Goal: Information Seeking & Learning: Find specific page/section

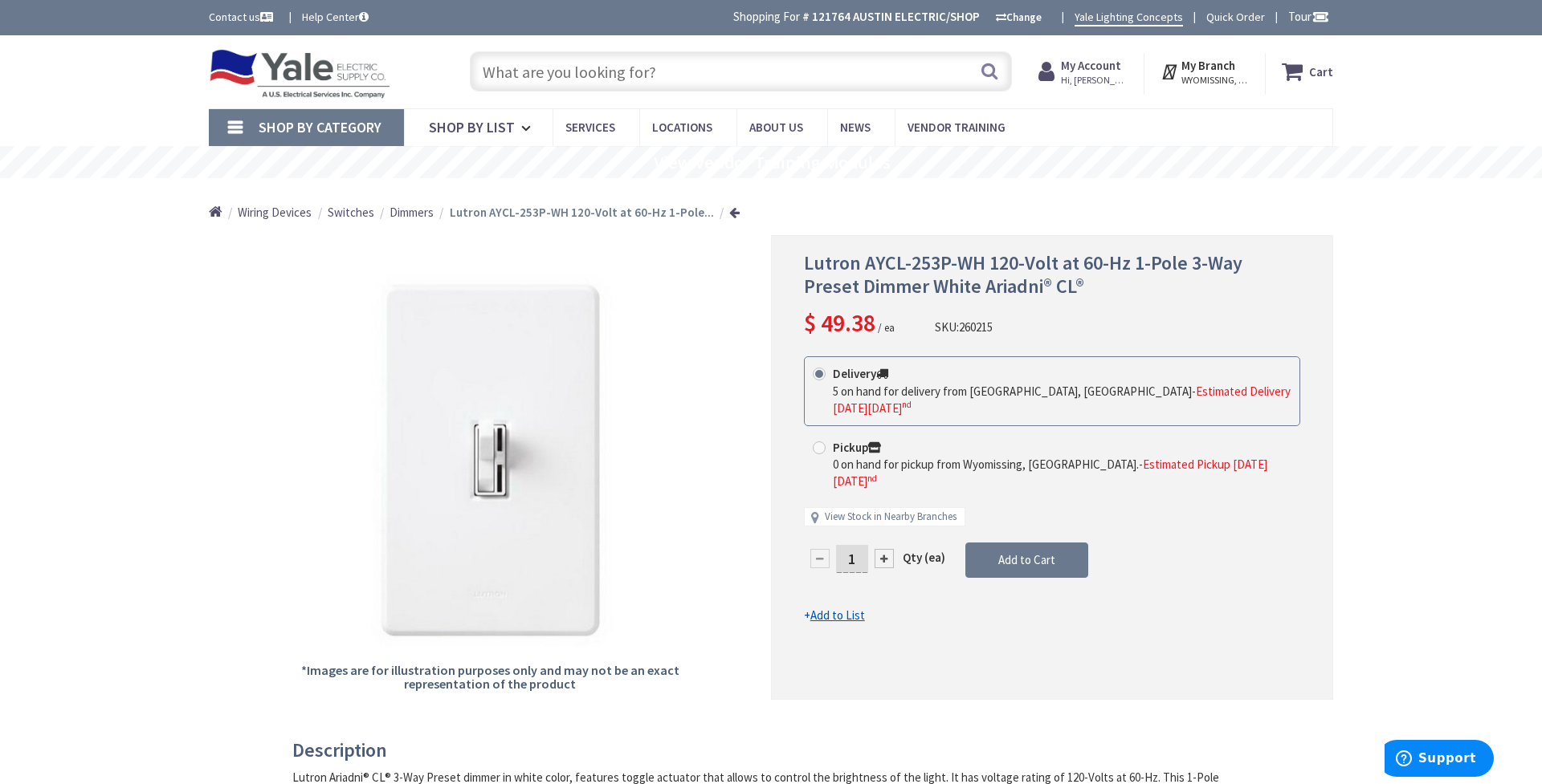
click at [565, 76] on input "text" at bounding box center [741, 71] width 542 height 40
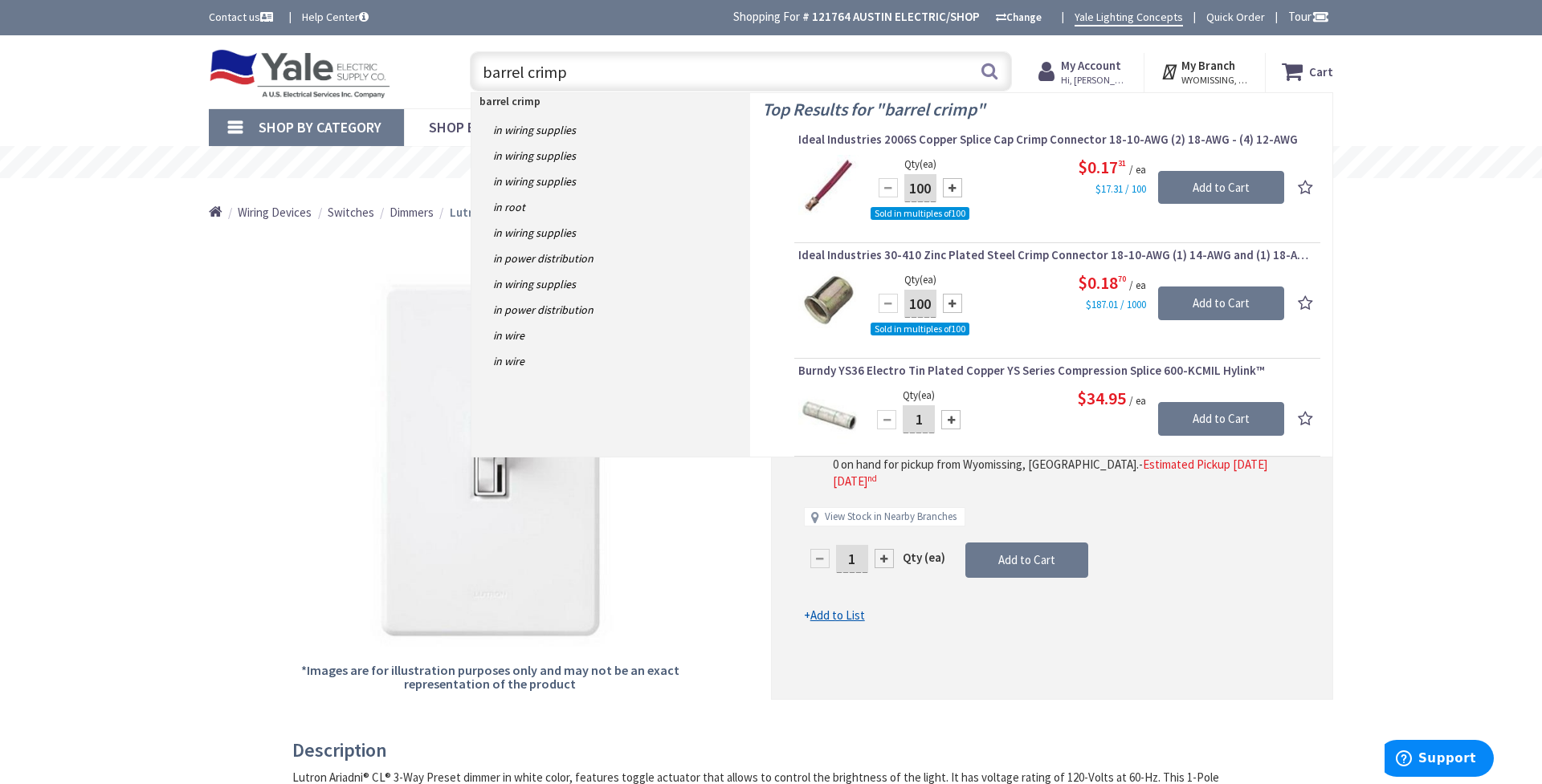
type input "barrel crimps"
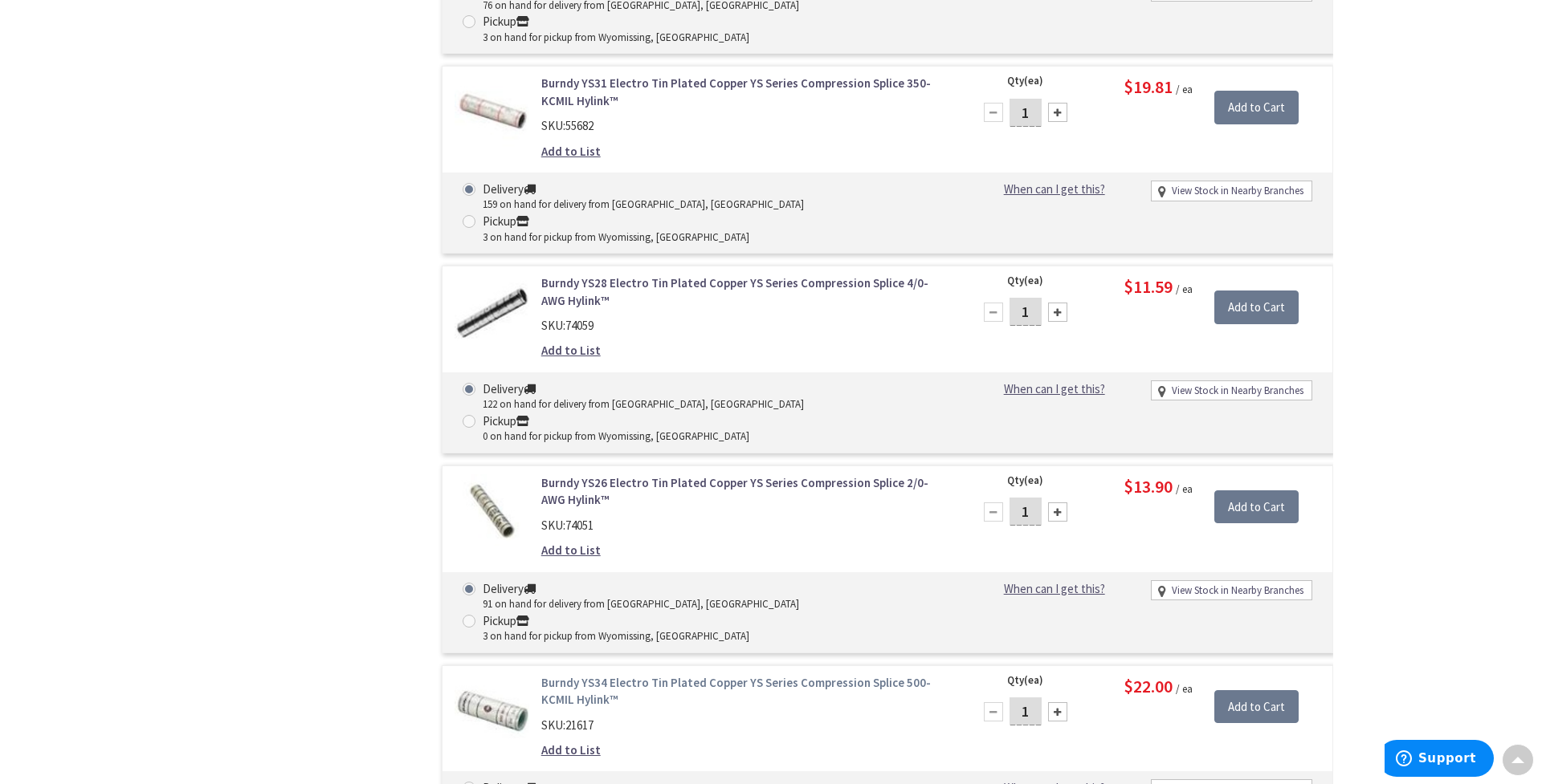
scroll to position [818, 0]
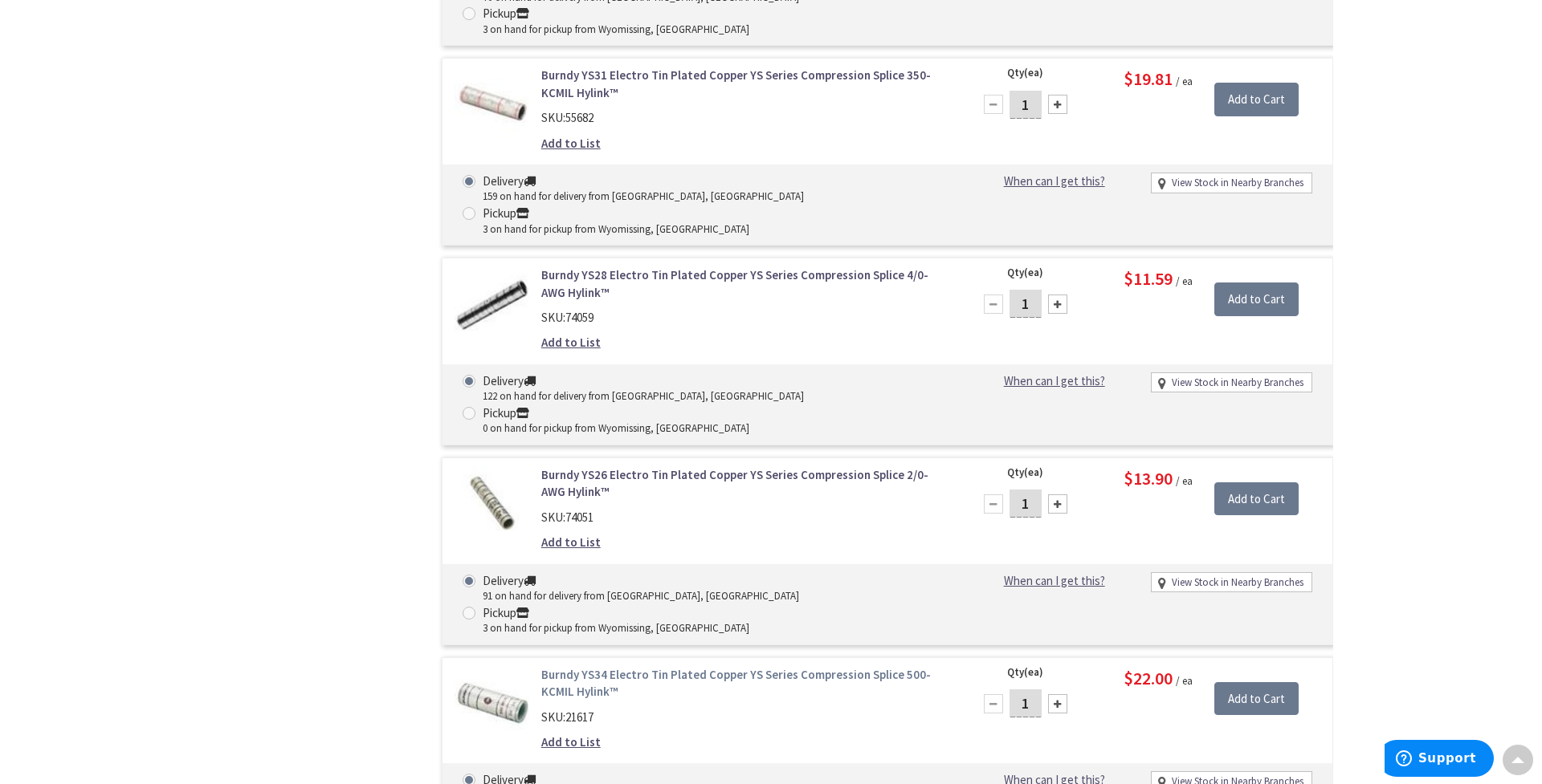
click at [678, 666] on link "Burndy YS34 Electro Tin Plated Copper YS Series Compression Splice 500-KCMIL Hy…" at bounding box center [746, 683] width 409 height 34
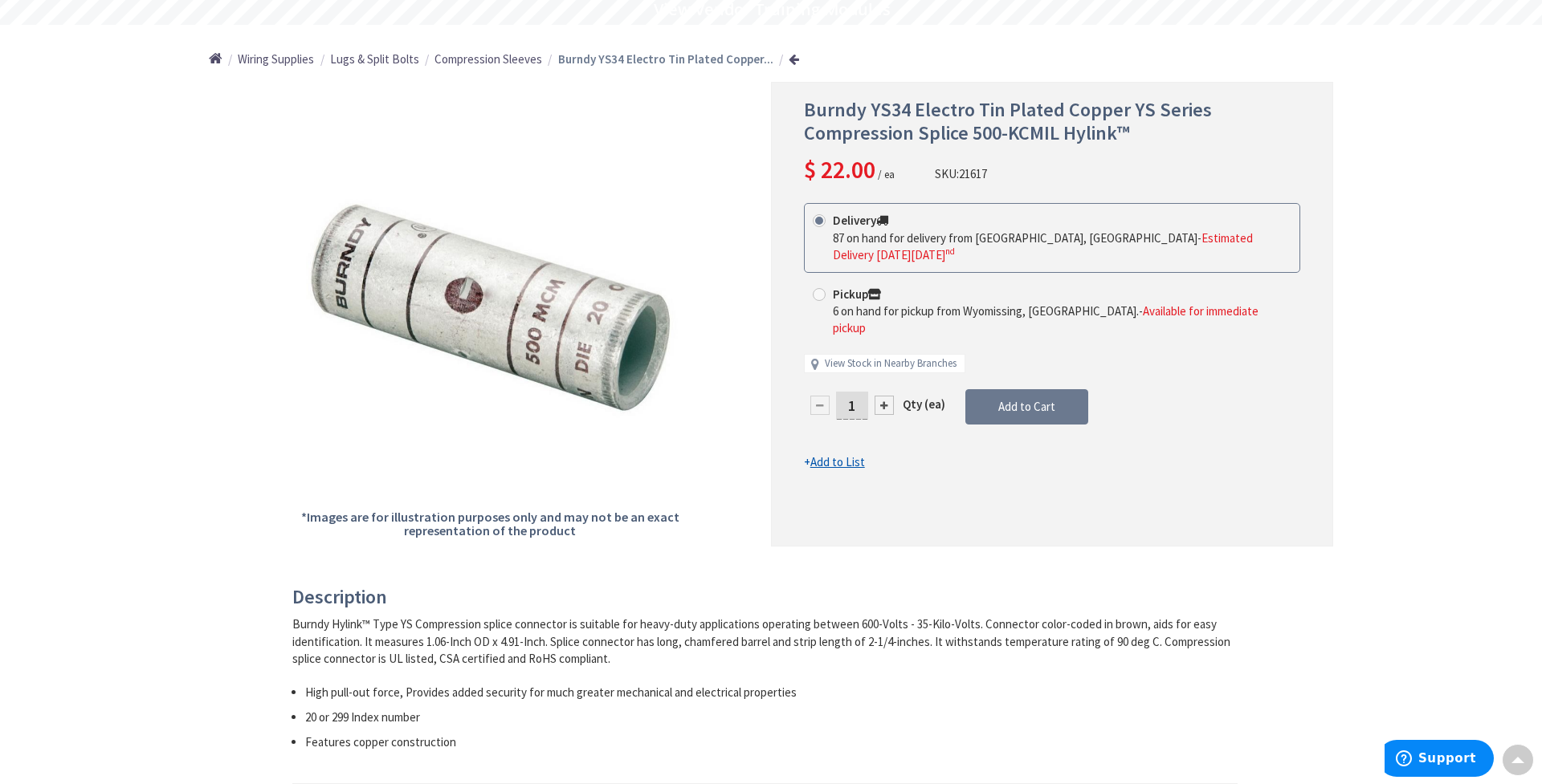
scroll to position [140, 0]
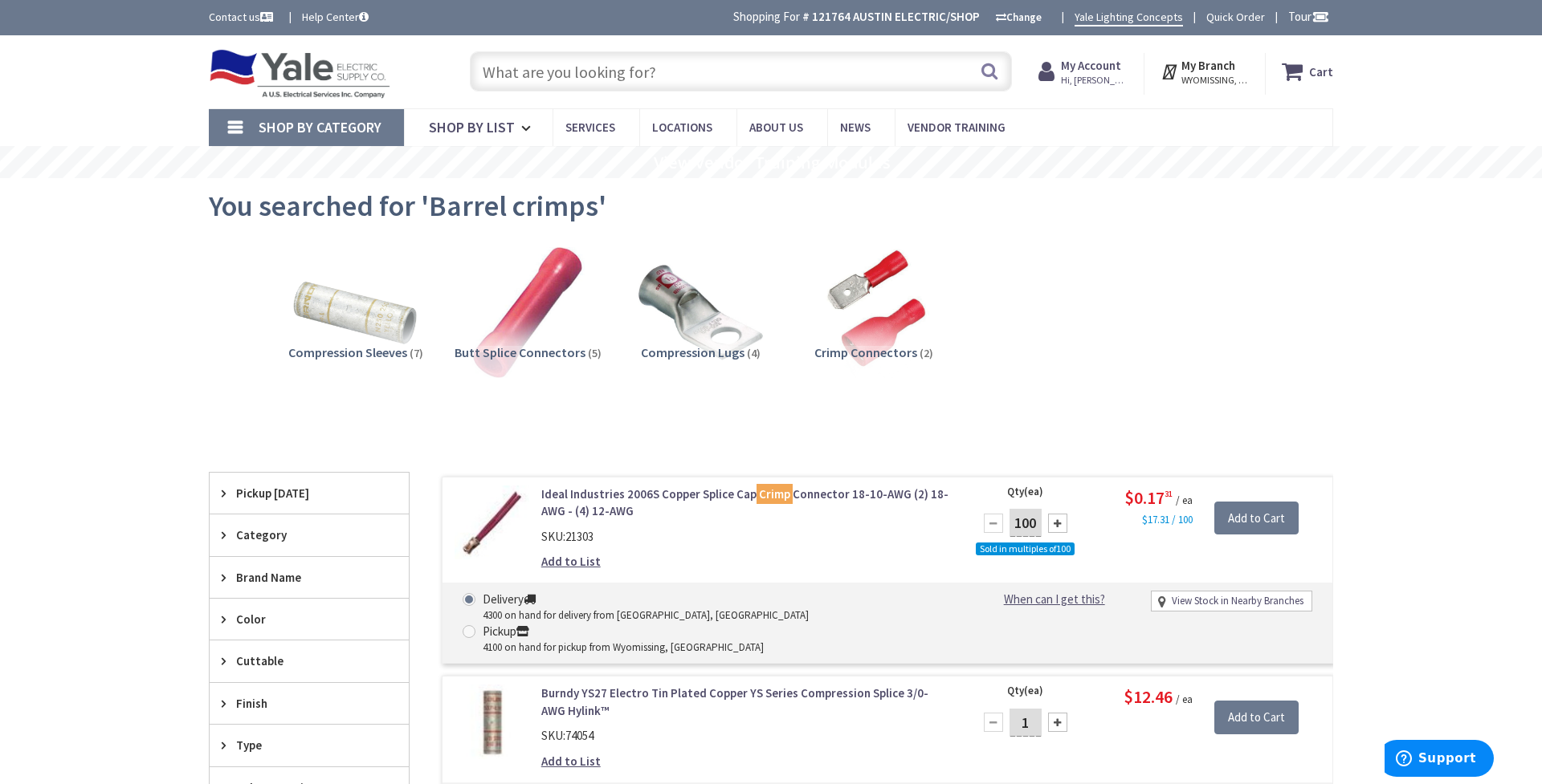
click at [641, 69] on input "text" at bounding box center [741, 71] width 542 height 40
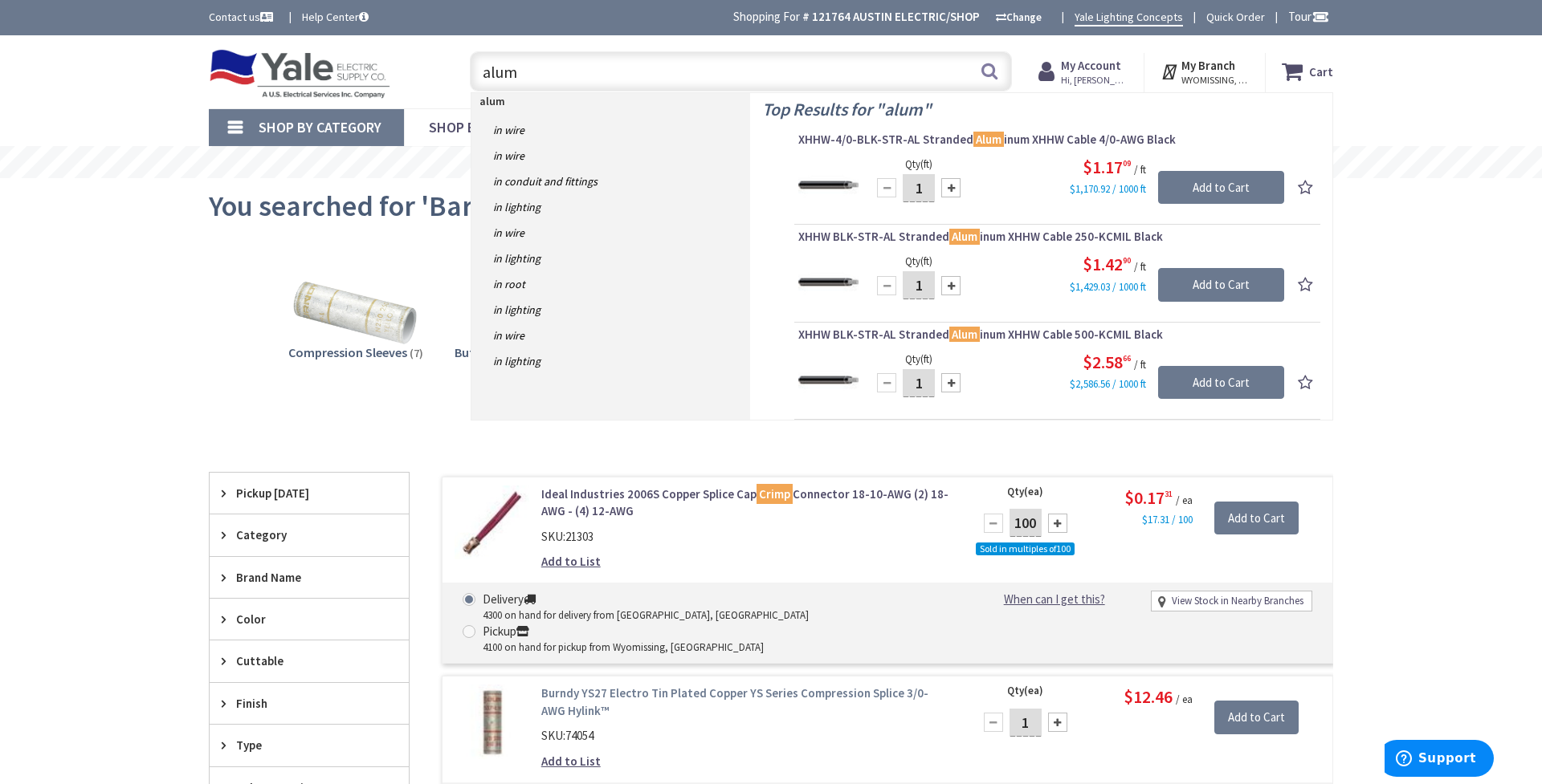
type input "alum"
click at [610, 685] on link "Burndy YS27 Electro Tin Plated Copper YS Series Compression Splice 3/0-AWG Hyli…" at bounding box center [746, 701] width 409 height 34
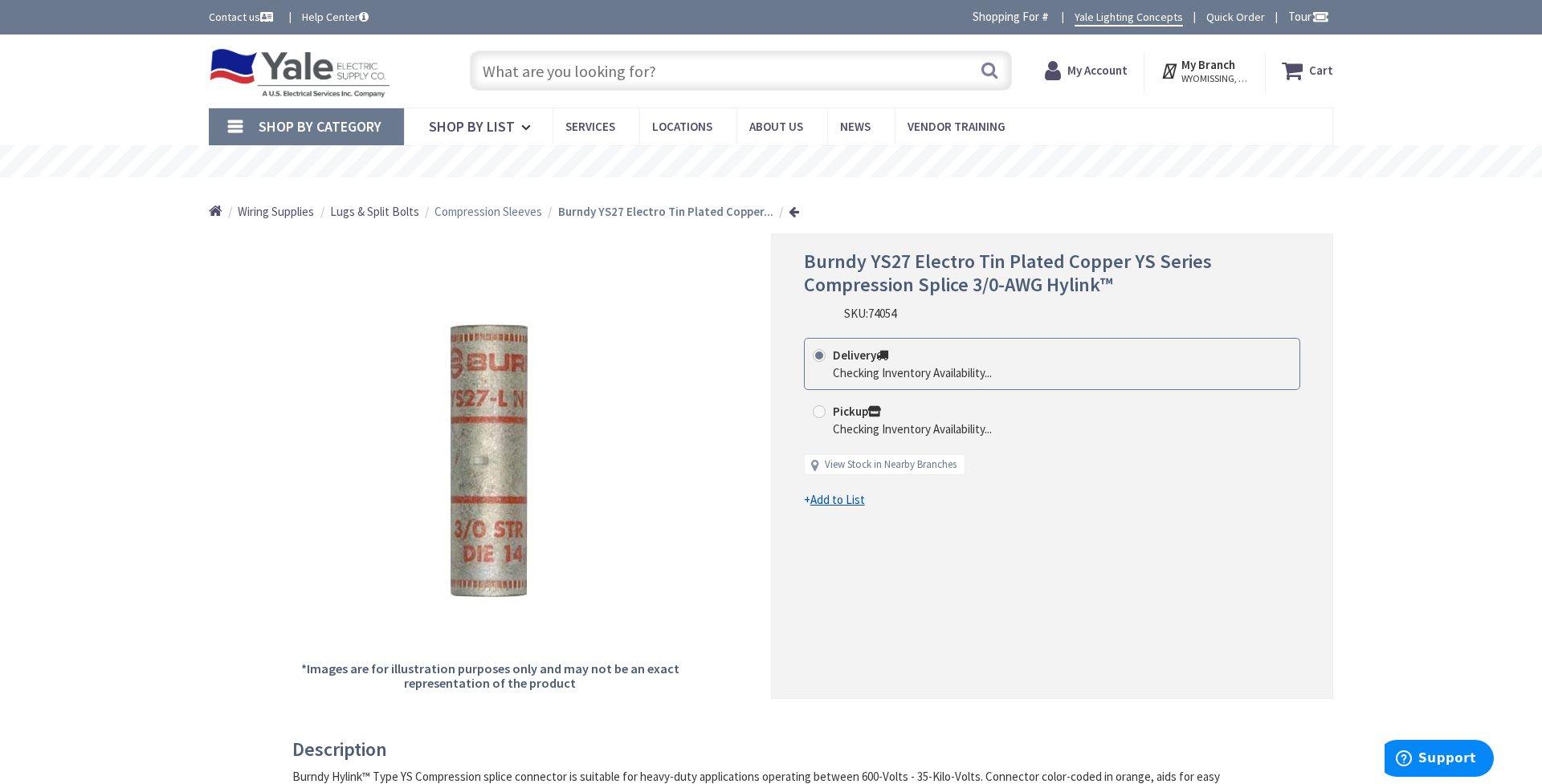
click at [502, 208] on span "Compression Sleeves" at bounding box center [489, 212] width 108 height 15
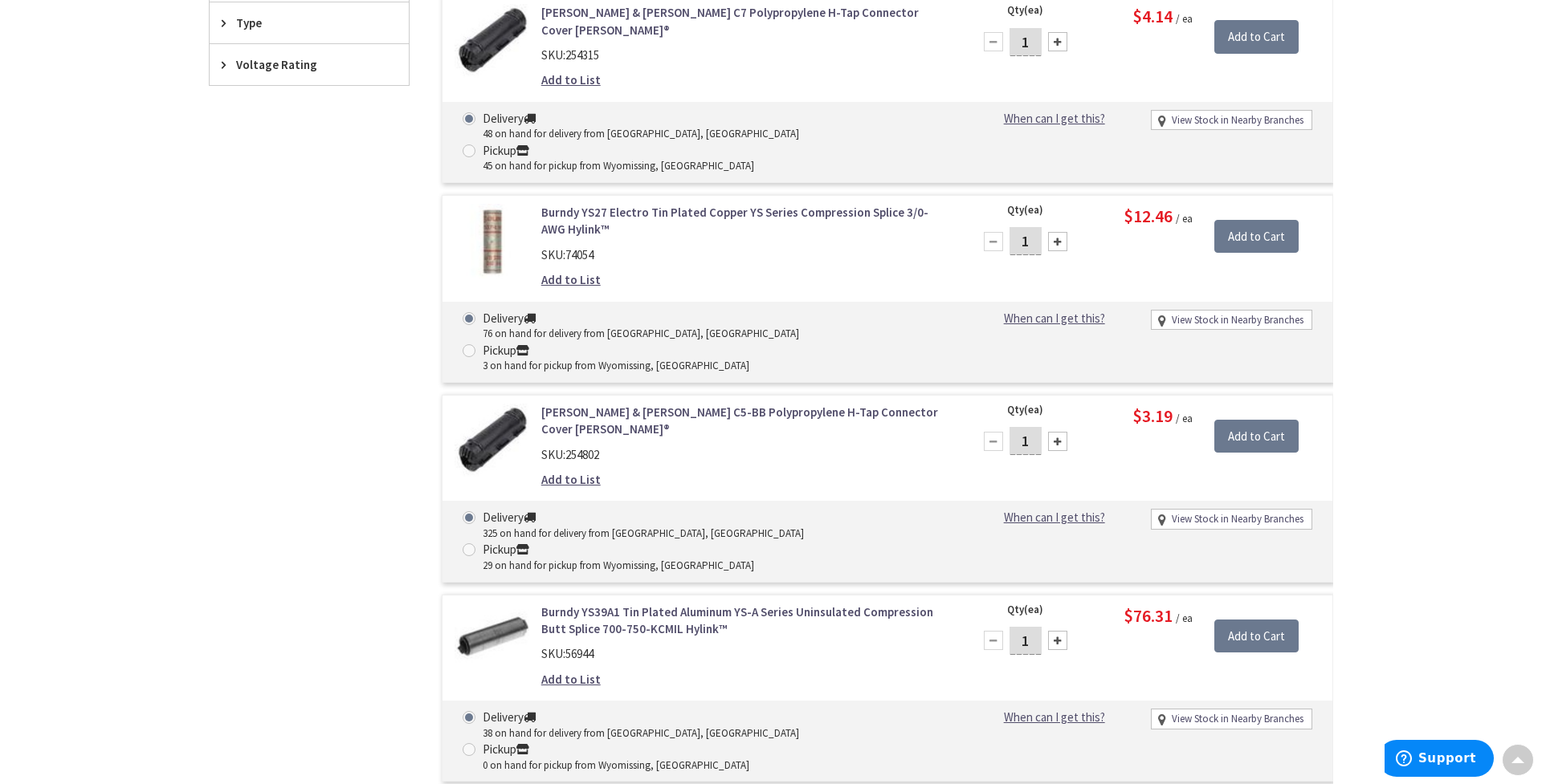
scroll to position [741, 0]
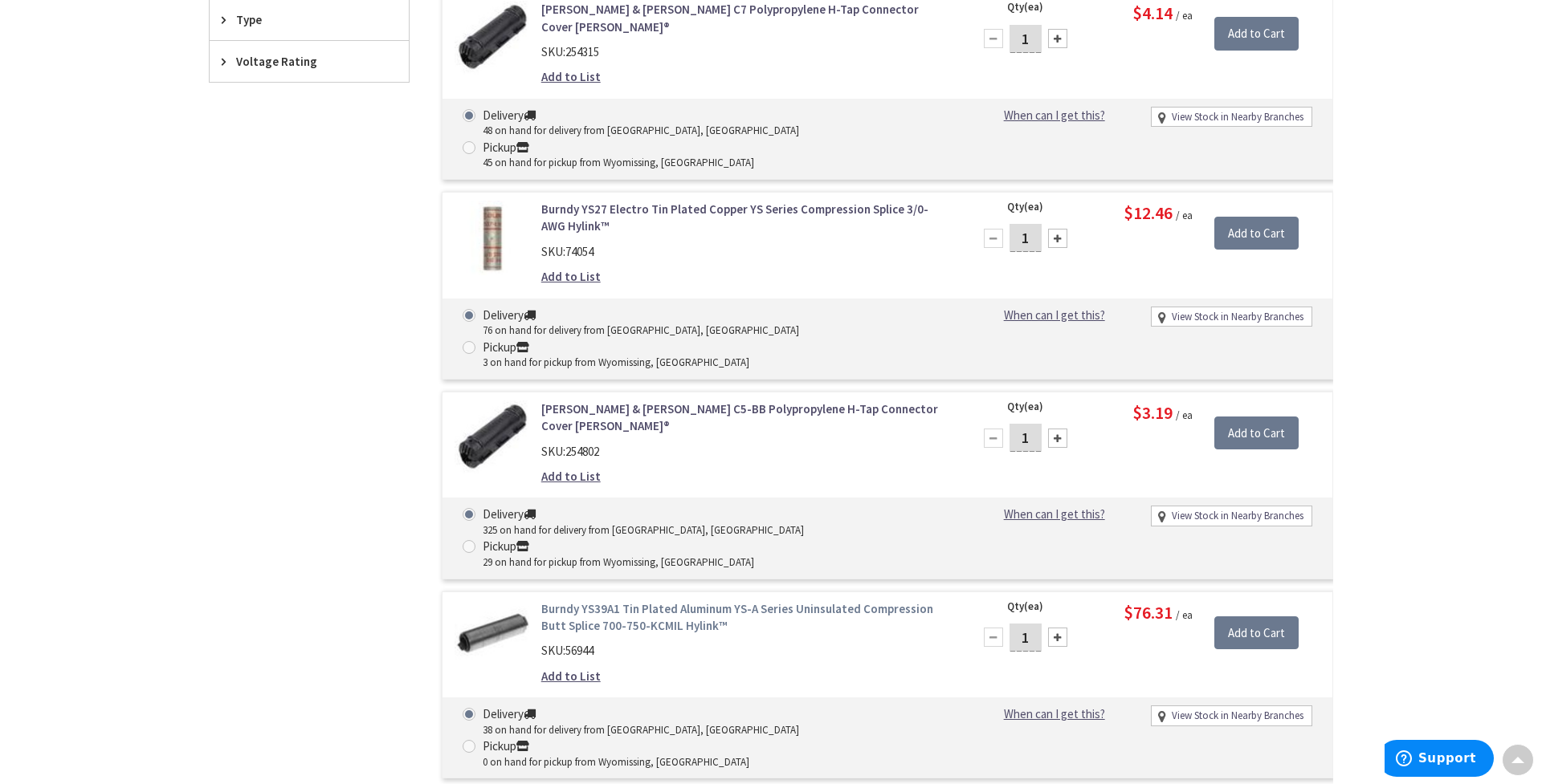
click at [697, 600] on link "Burndy YS39A1 Tin Plated Aluminum YS-A Series Uninsulated Compression Butt Spli…" at bounding box center [746, 617] width 409 height 34
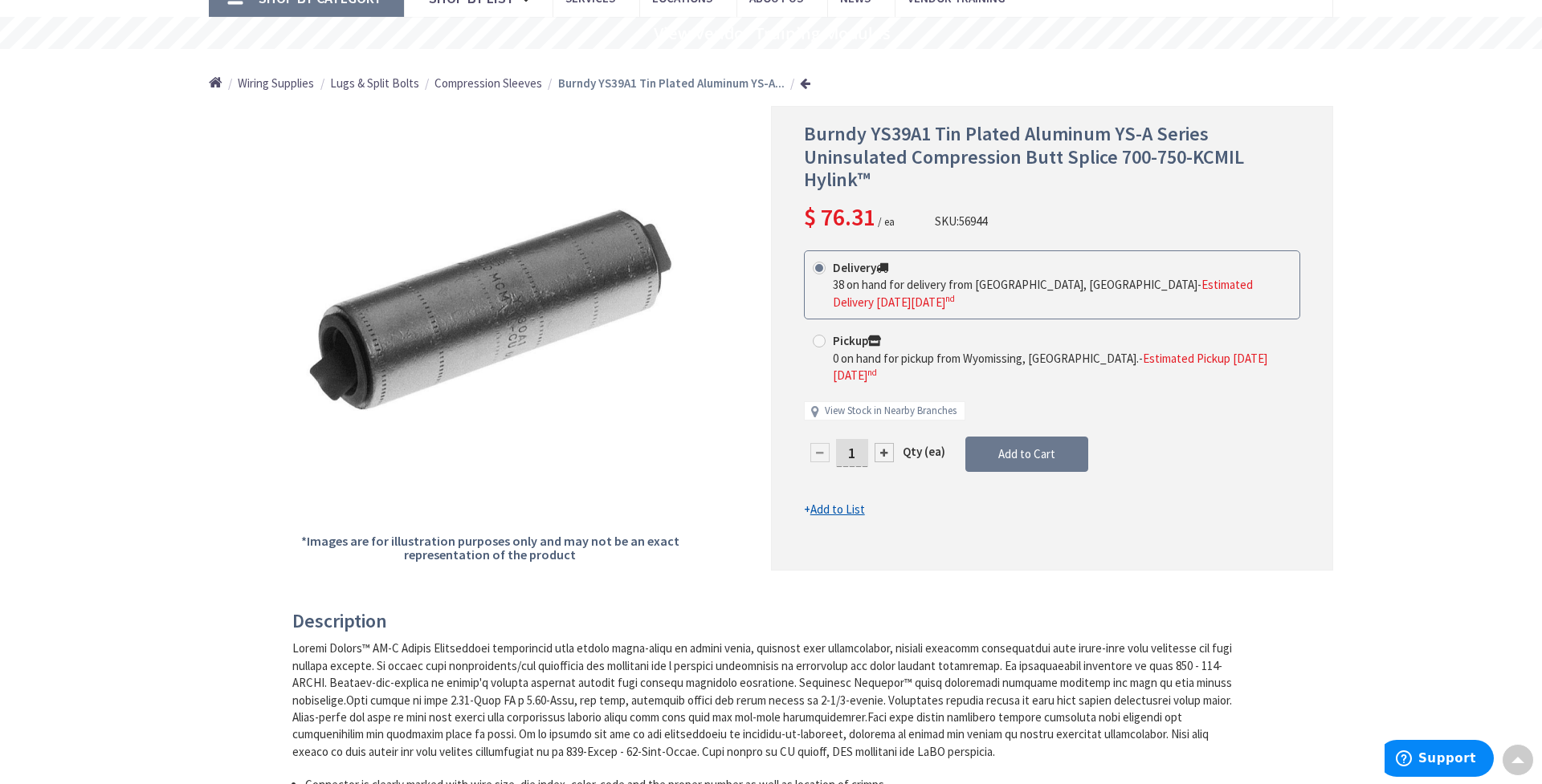
scroll to position [127, 0]
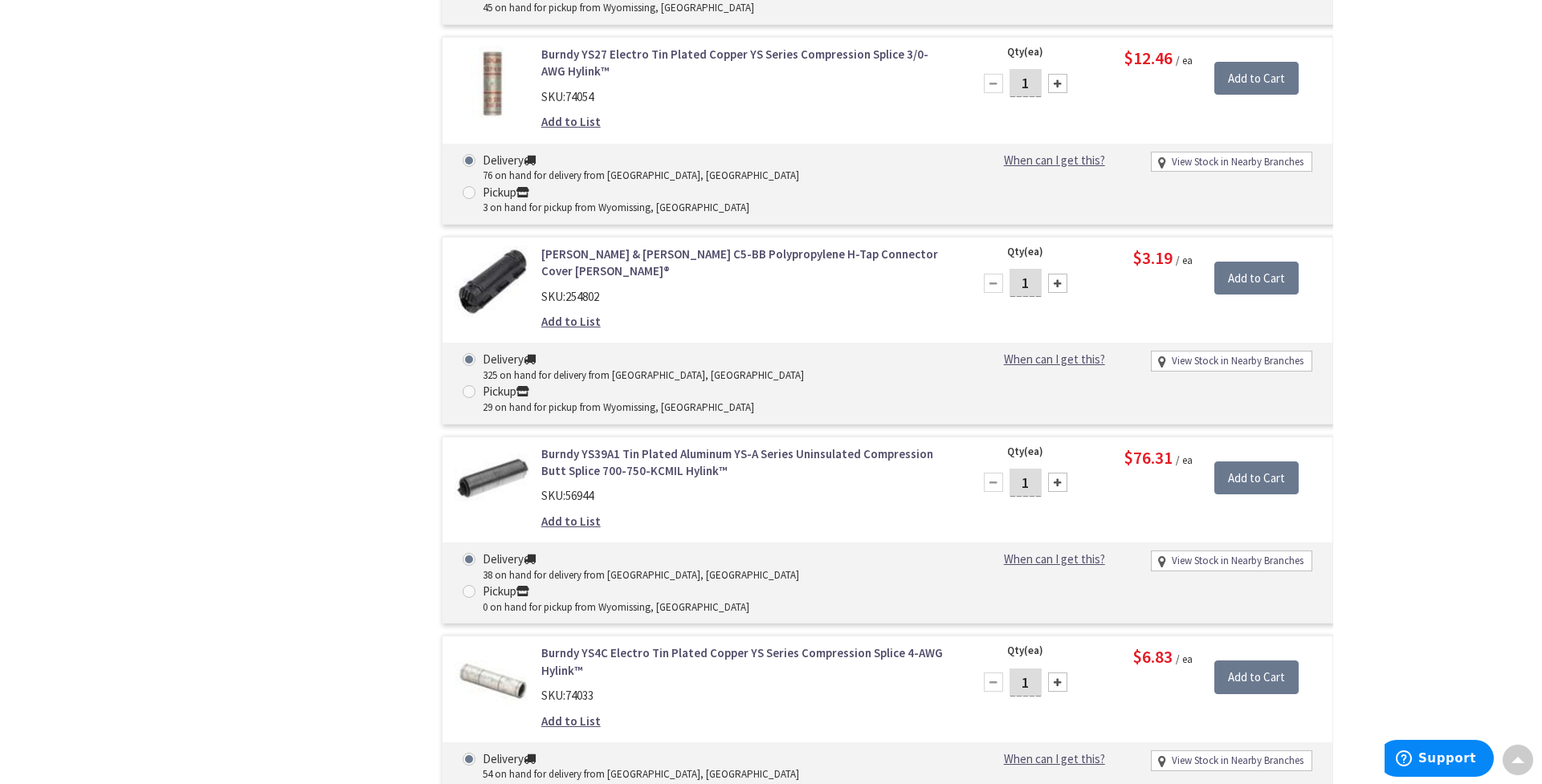
scroll to position [898, 0]
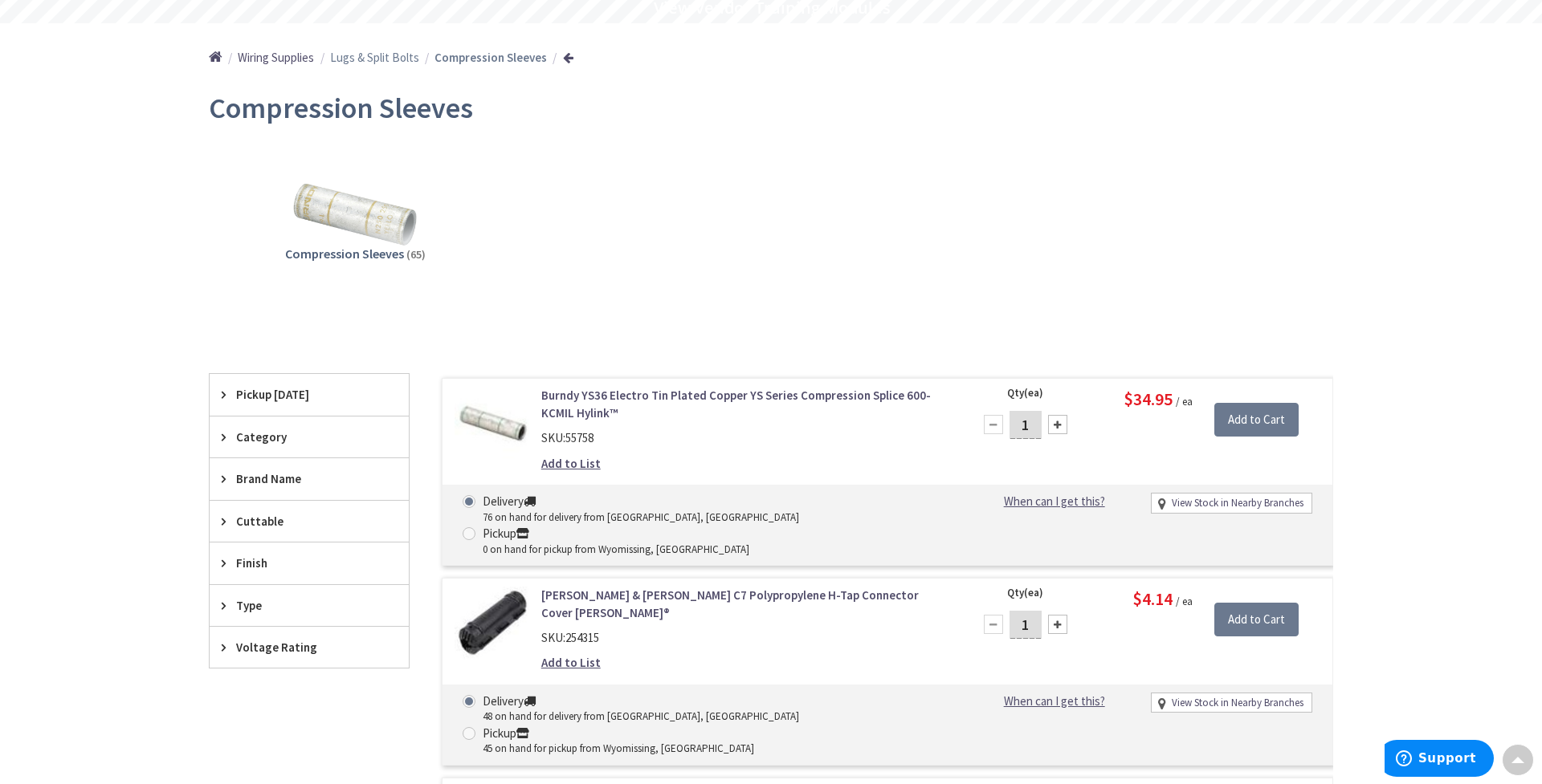
click at [370, 62] on span "Lugs & Split Bolts" at bounding box center [375, 58] width 89 height 15
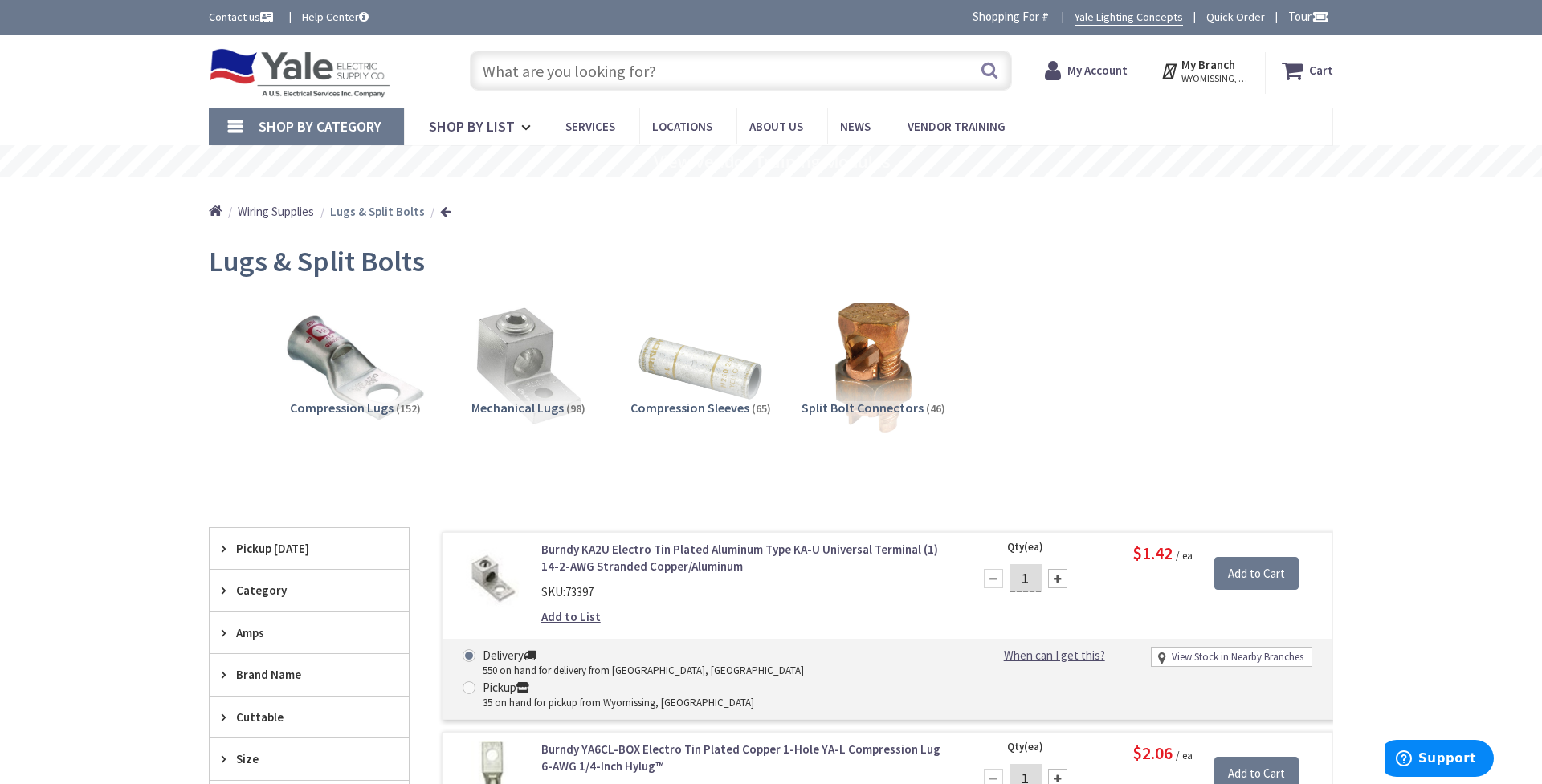
click at [345, 364] on img at bounding box center [355, 367] width 145 height 145
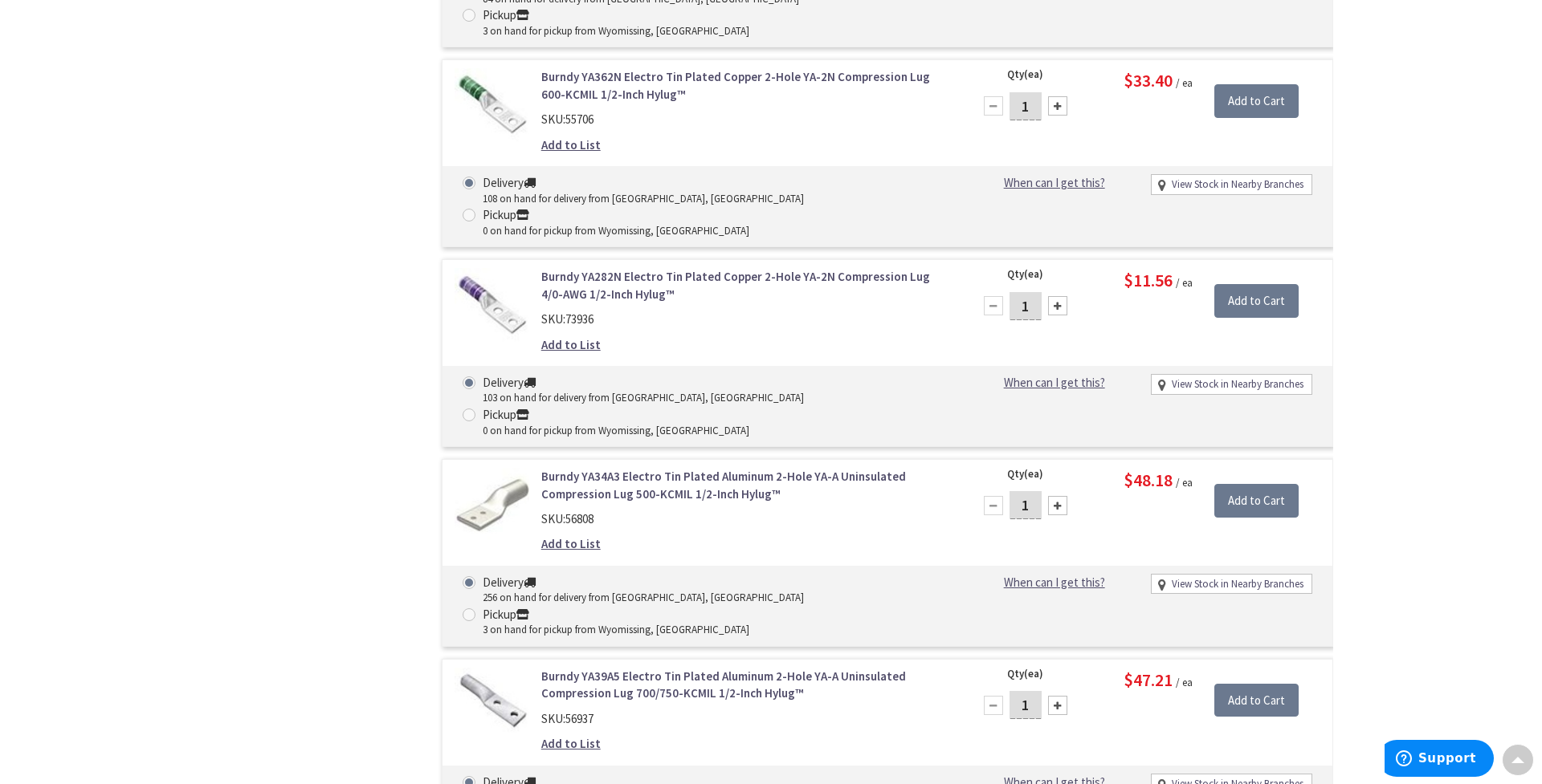
scroll to position [1082, 0]
